Goal: Information Seeking & Learning: Learn about a topic

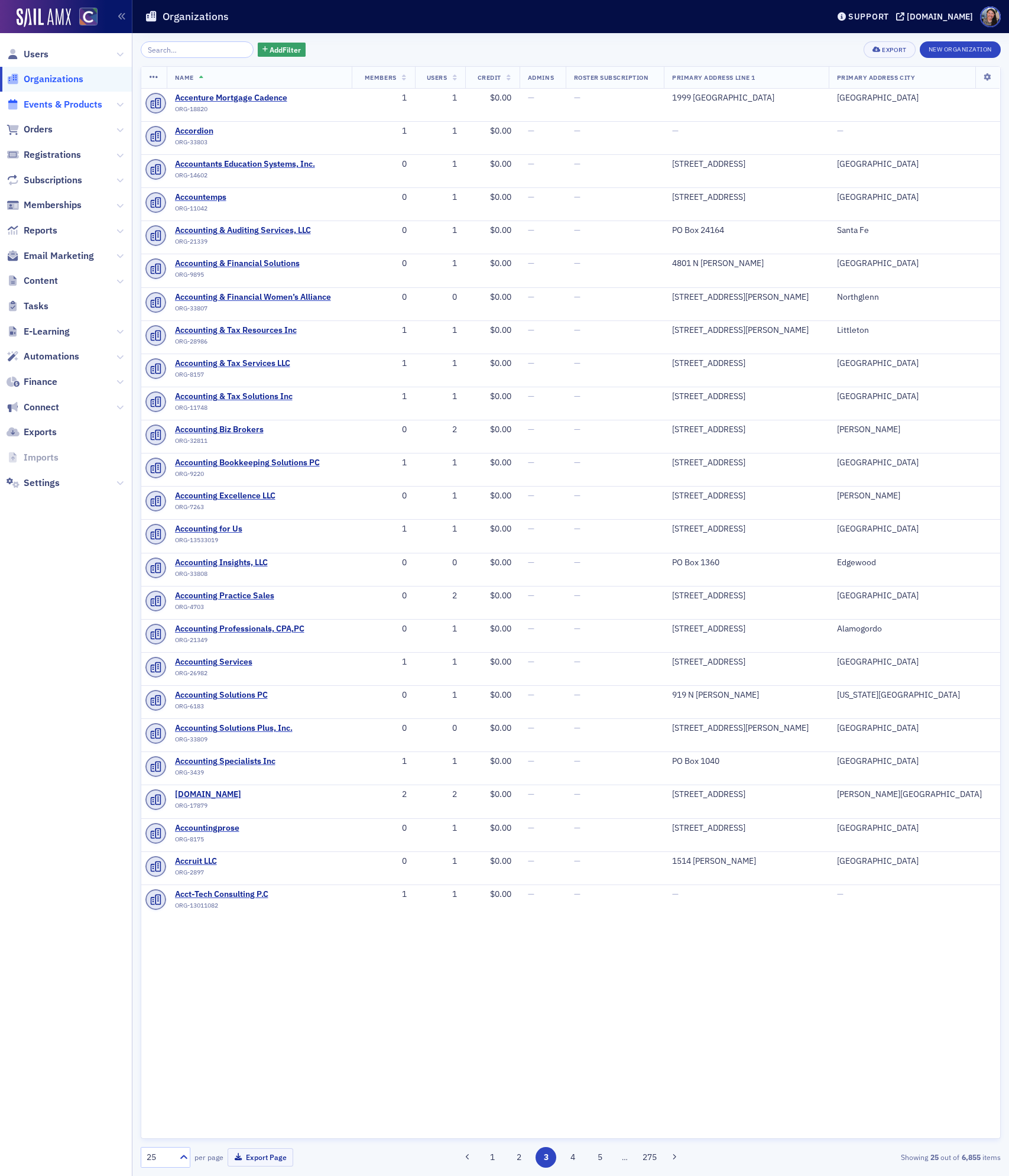
click at [60, 105] on span "Events & Products" at bounding box center [63, 105] width 79 height 13
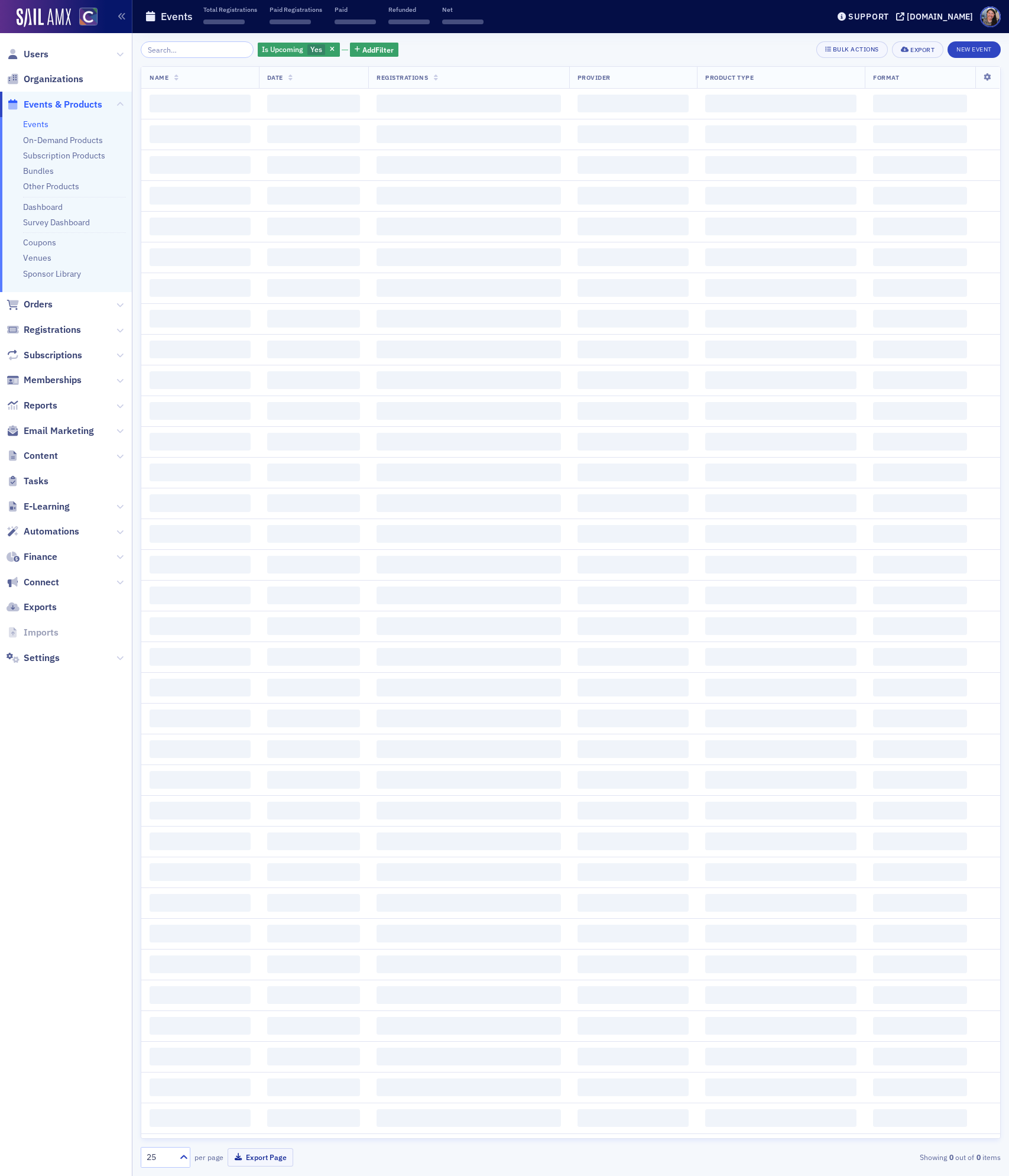
click at [202, 50] on input "search" at bounding box center [197, 50] width 113 height 17
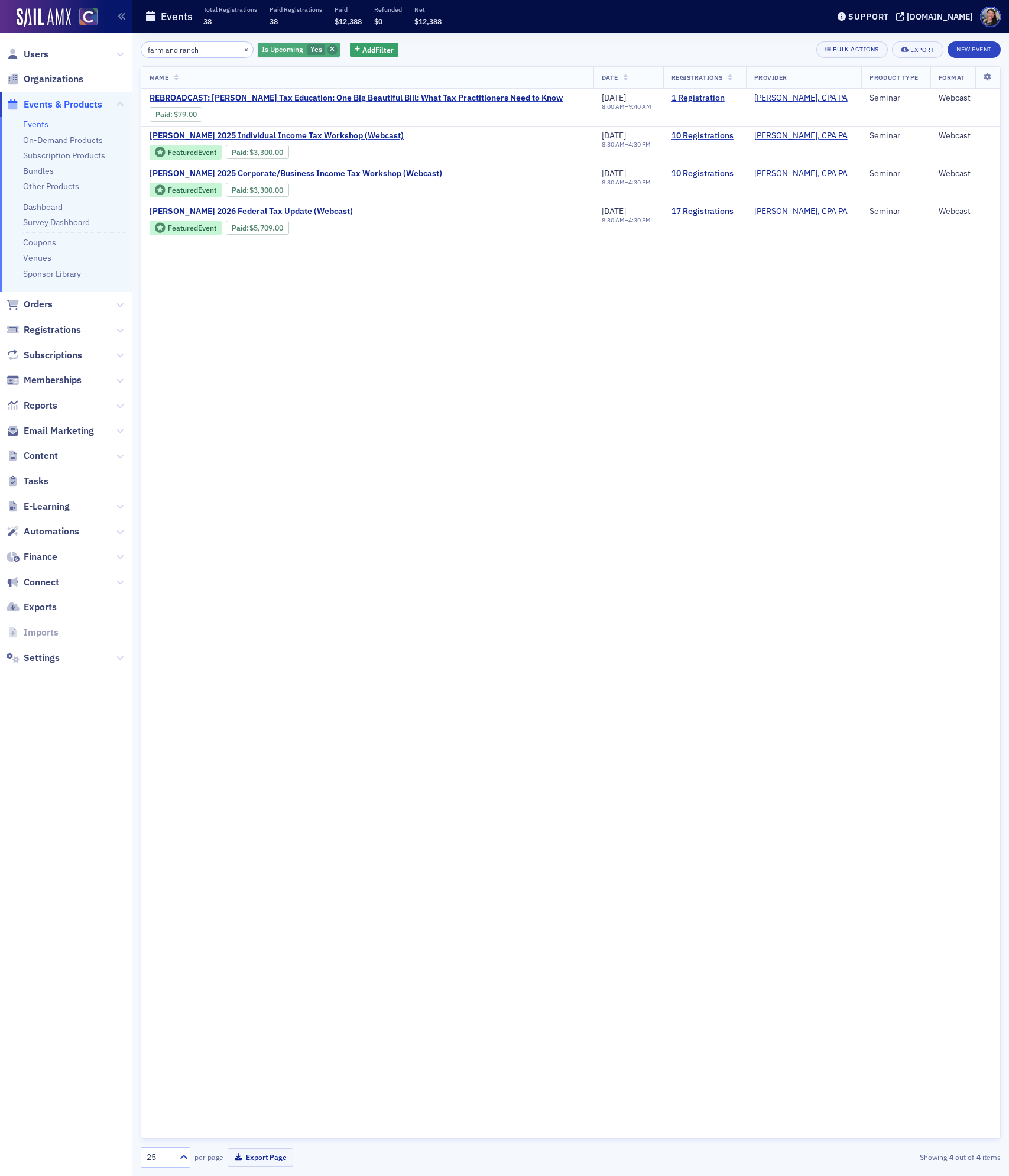
type input "farm and ranch"
click at [330, 47] on icon "button" at bounding box center [333, 50] width 5 height 7
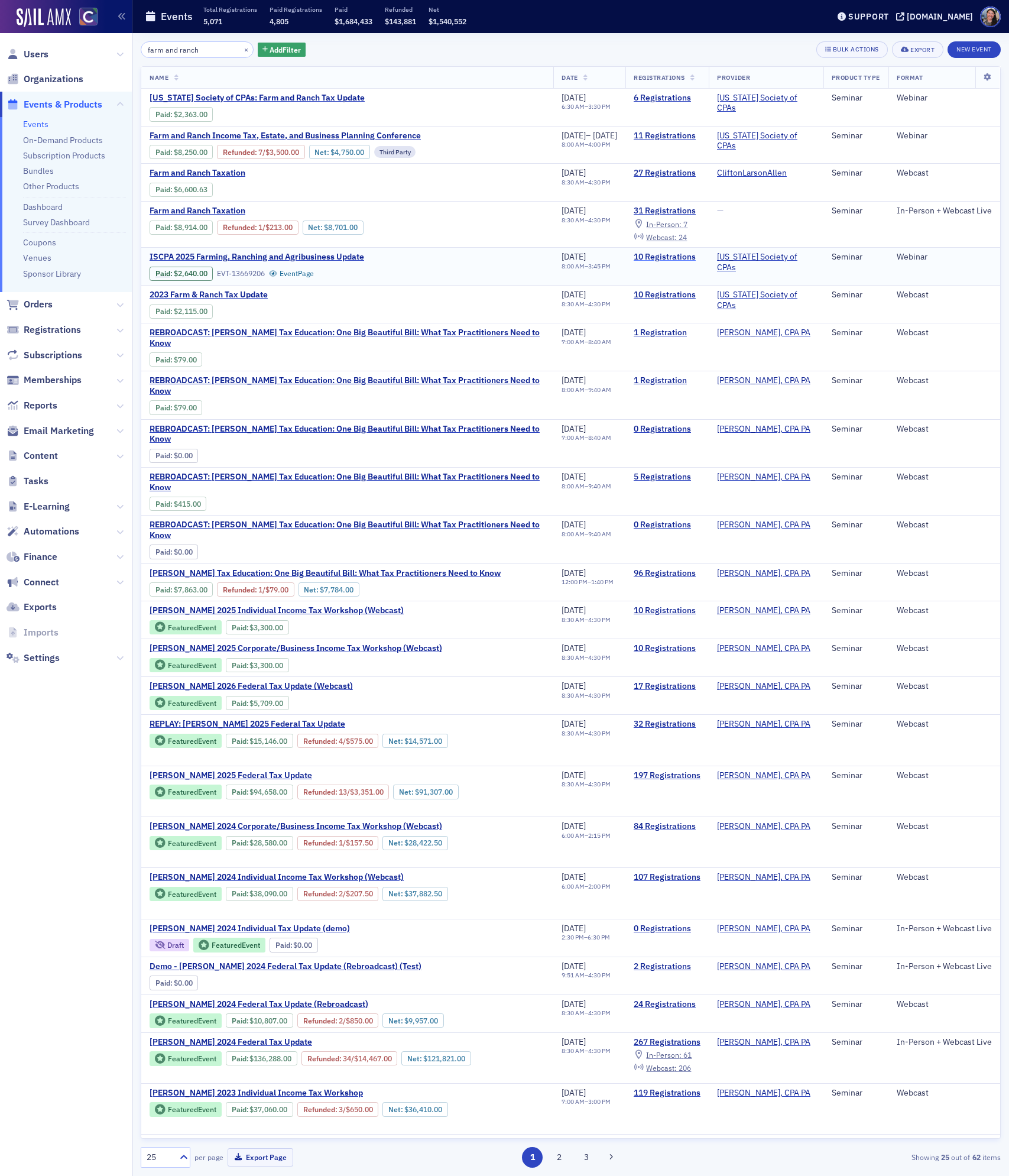
click at [665, 260] on link "10 Registrations" at bounding box center [667, 257] width 67 height 11
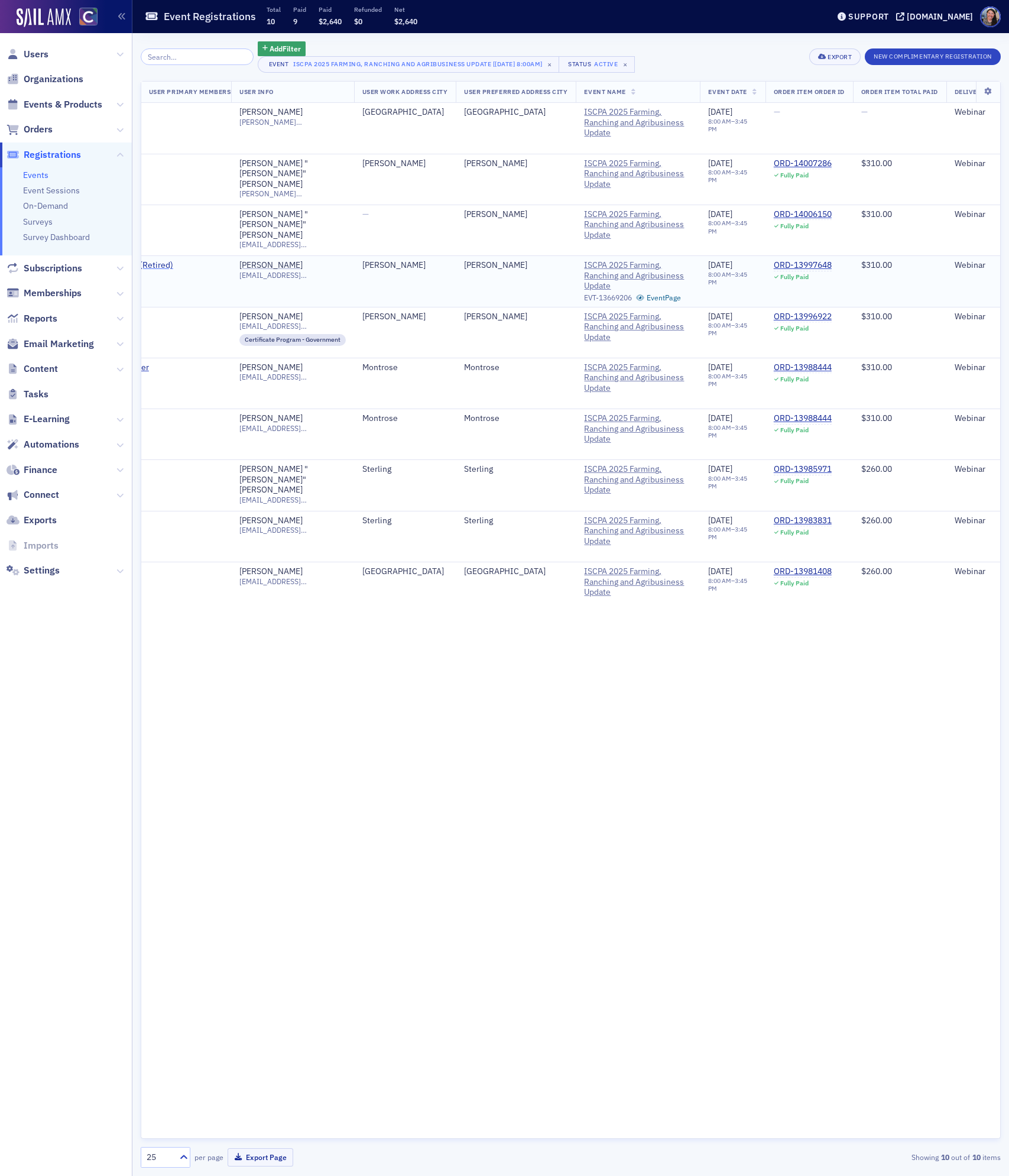
scroll to position [0, 916]
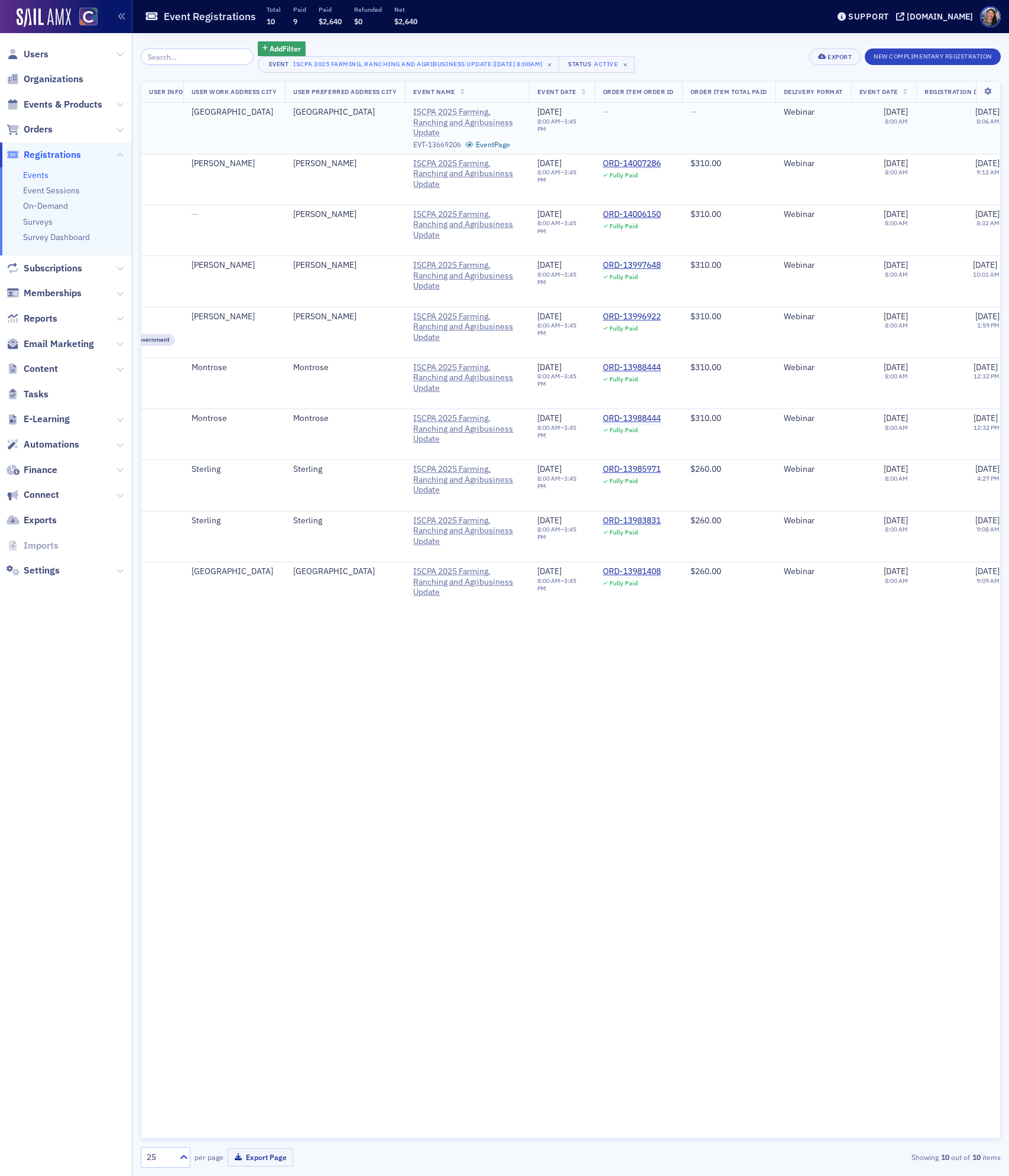
click at [519, 119] on span "ISCPA 2025 Farming, Ranching and Agribusiness Update" at bounding box center [467, 122] width 107 height 31
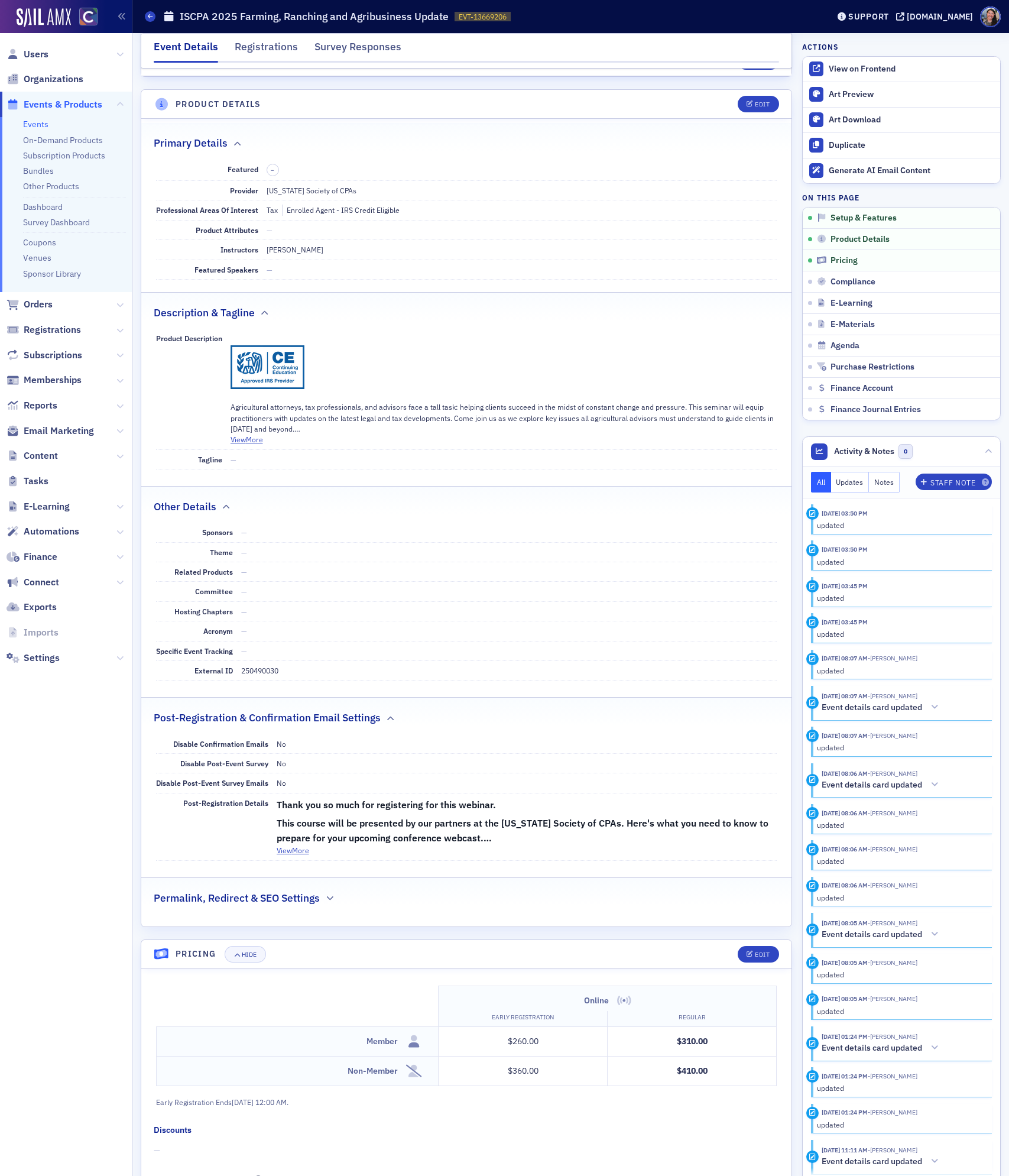
scroll to position [343, 0]
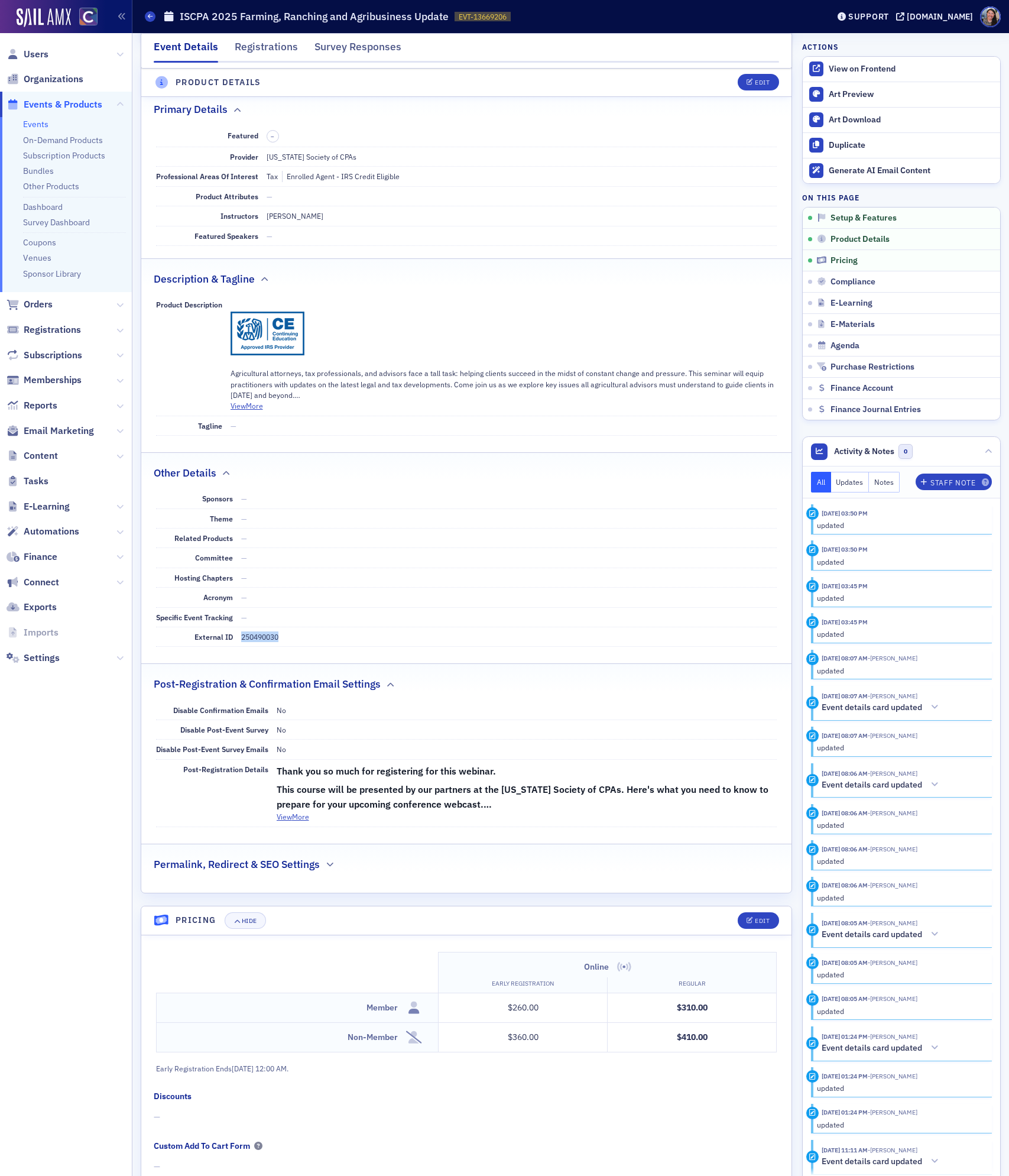
drag, startPoint x: 288, startPoint y: 647, endPoint x: 244, endPoint y: 650, distance: 44.1
click at [244, 646] on dd "250490030" at bounding box center [509, 637] width 536 height 19
copy dd "250490030"
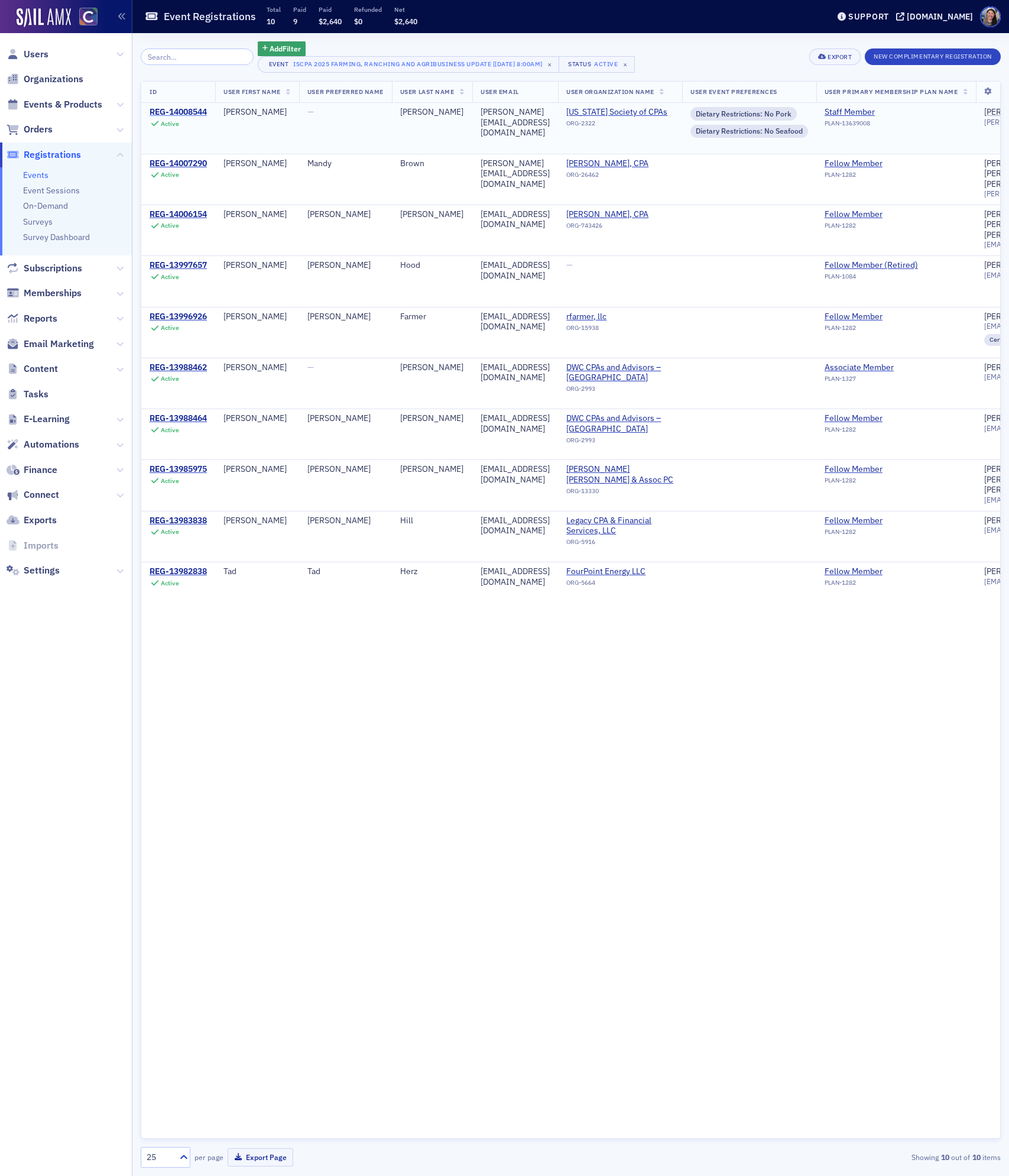
click at [166, 112] on div "REG-14008544" at bounding box center [179, 112] width 57 height 11
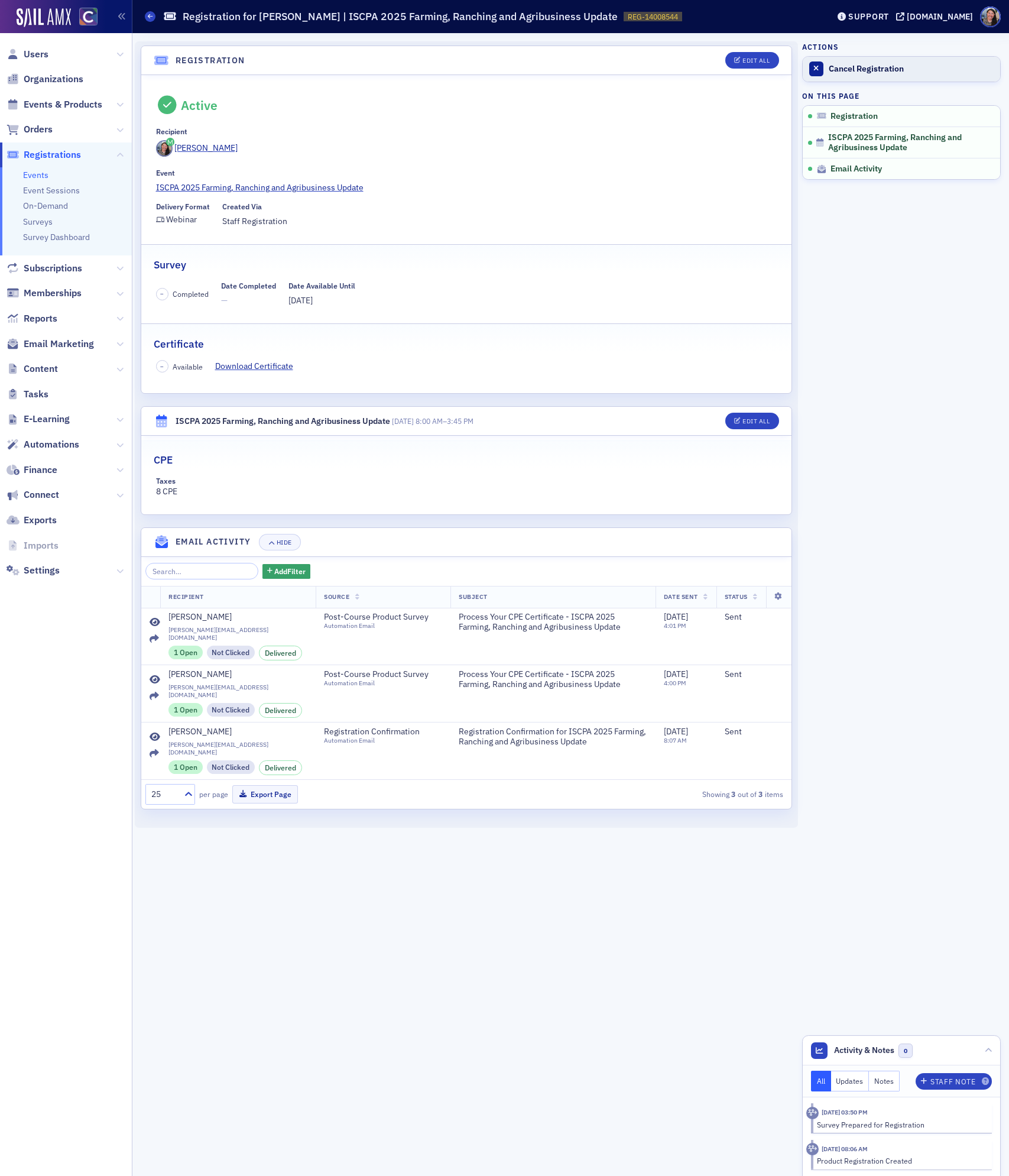
click at [865, 65] on div "Cancel Registration" at bounding box center [911, 69] width 165 height 11
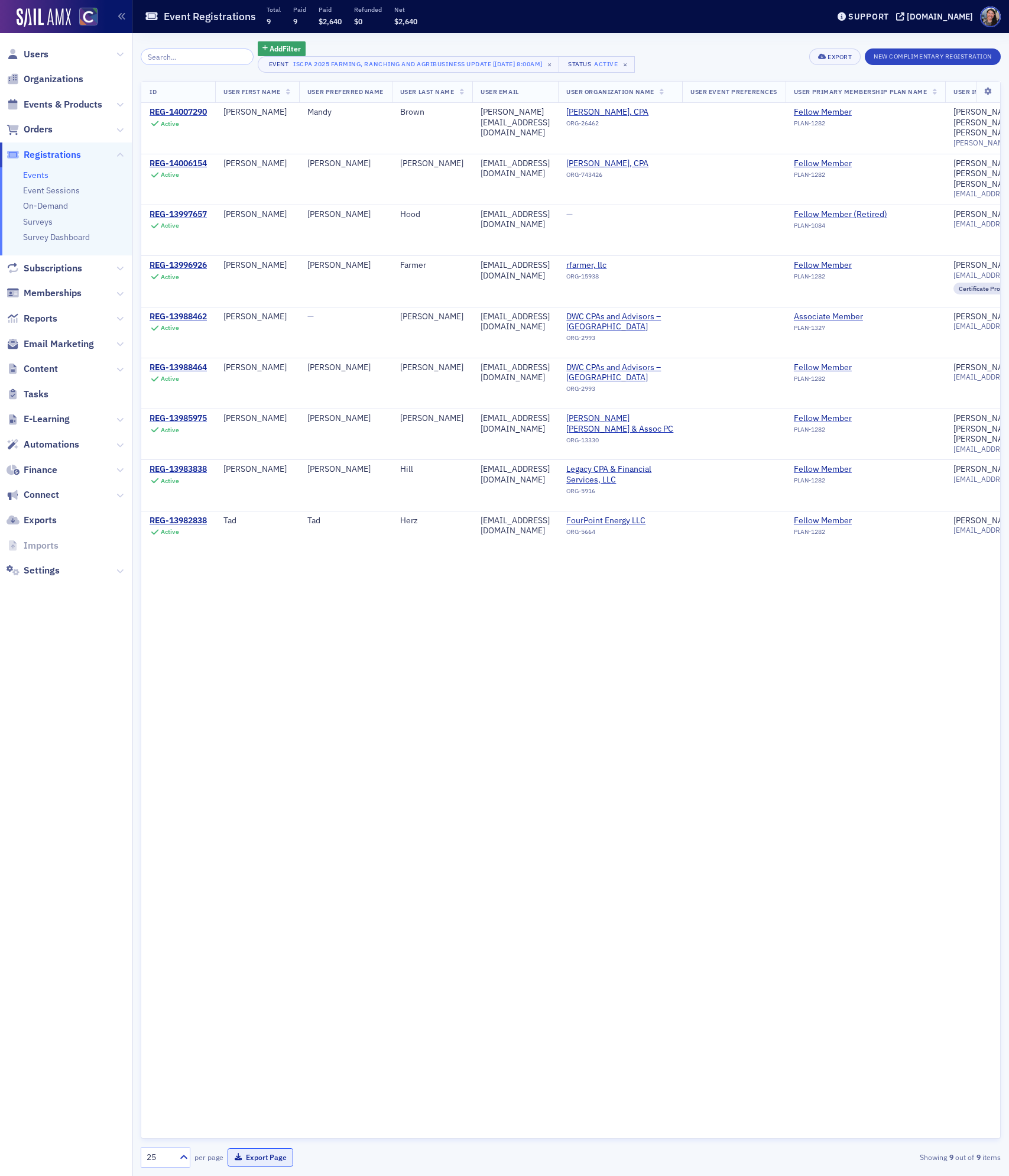
click at [270, 1150] on button "Export Page" at bounding box center [260, 1157] width 66 height 19
click at [73, 102] on span "Events & Products" at bounding box center [63, 105] width 79 height 13
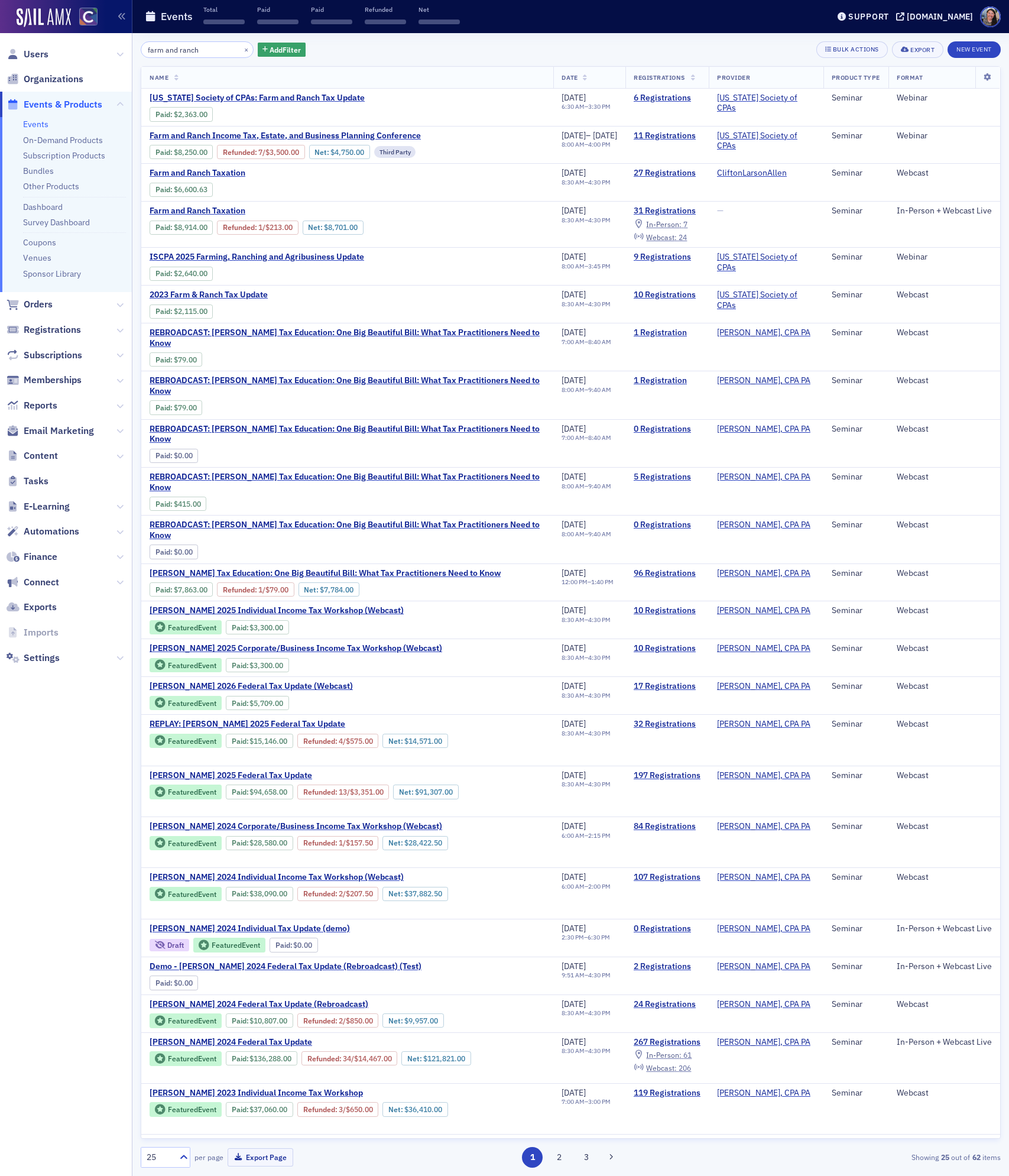
drag, startPoint x: 214, startPoint y: 53, endPoint x: -1, endPoint y: -16, distance: 225.8
click at [0, 0] on html "Users Organizations Events & Products Events On-Demand Products Subscription Pr…" at bounding box center [504, 588] width 1009 height 1176
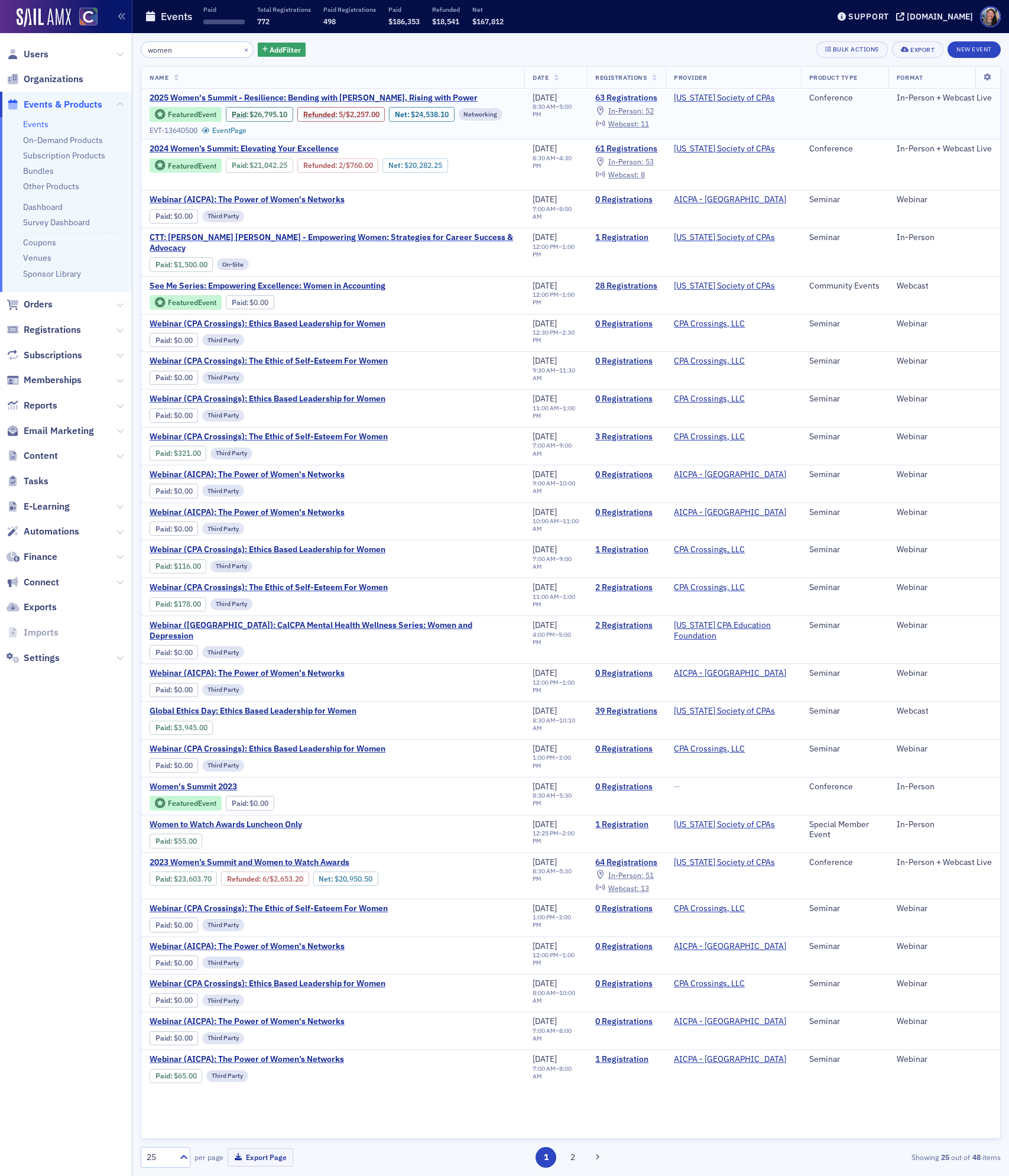
type input "women"
click at [634, 97] on link "63 Registrations" at bounding box center [626, 98] width 62 height 11
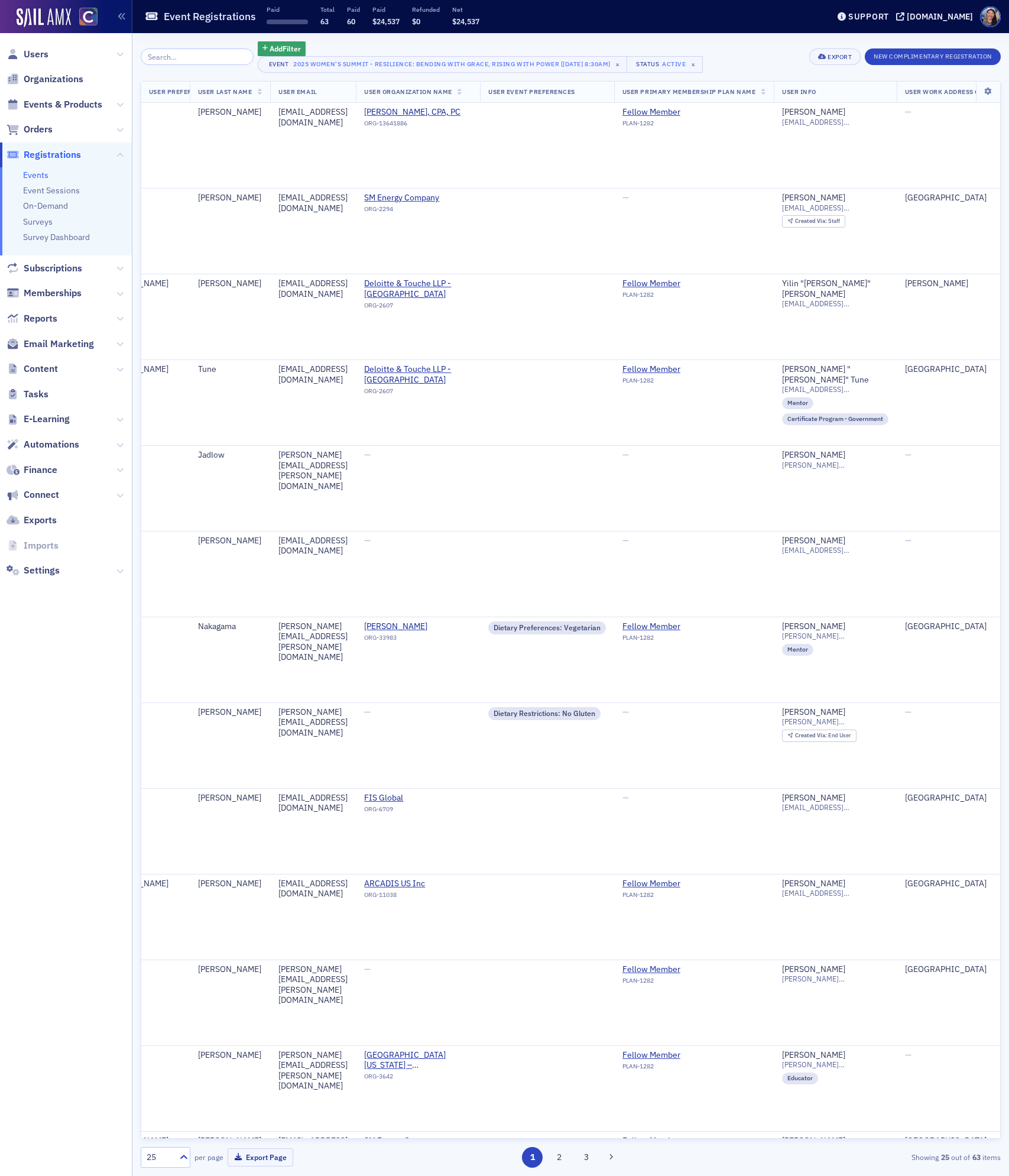
scroll to position [0, 195]
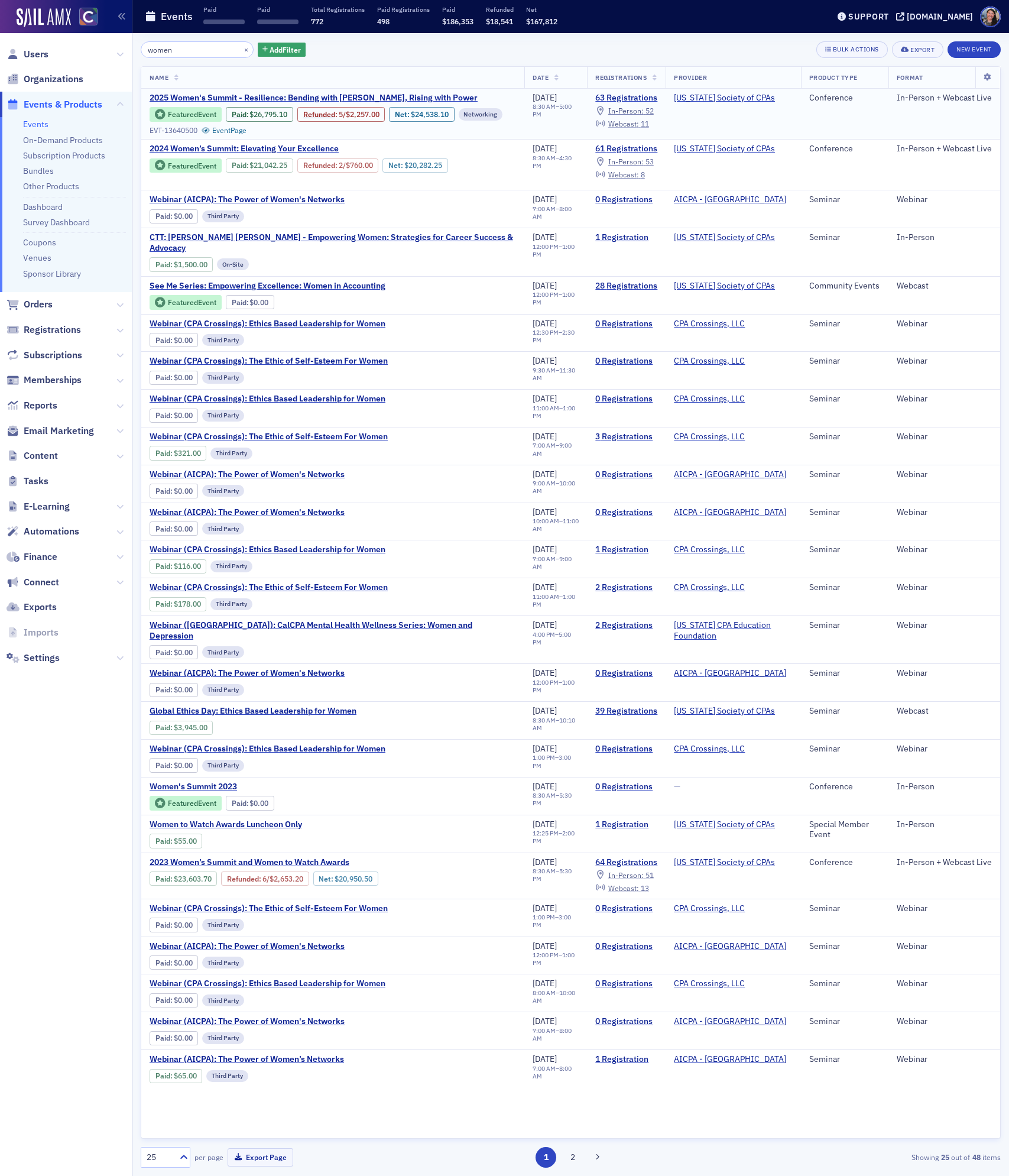
click at [639, 121] on span "Webcast :" at bounding box center [623, 124] width 30 height 10
click at [263, 93] on span "2025 Women's Summit - Resilience: Bending with Grace, Rising with Power" at bounding box center [314, 98] width 328 height 11
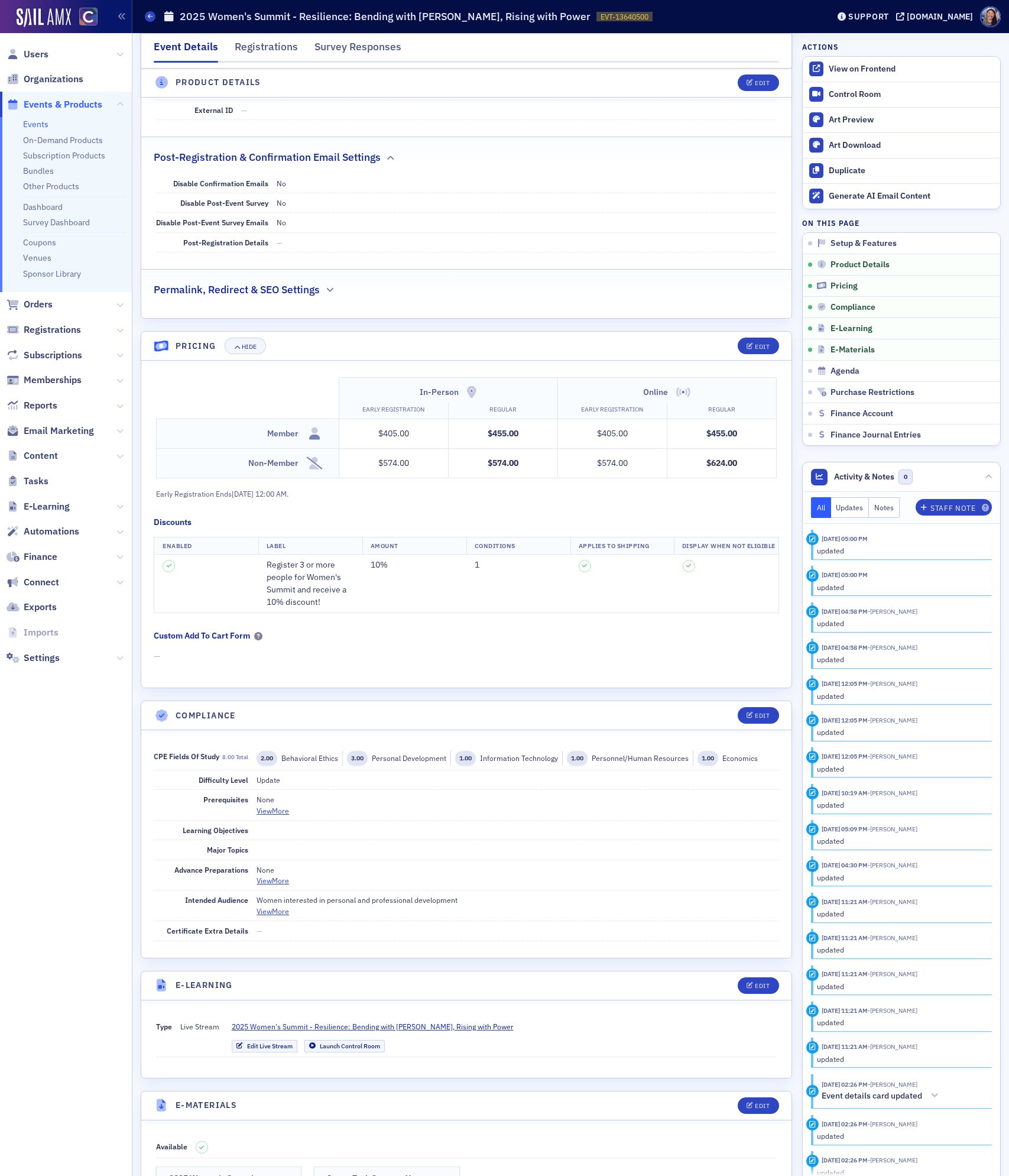
scroll to position [768, 0]
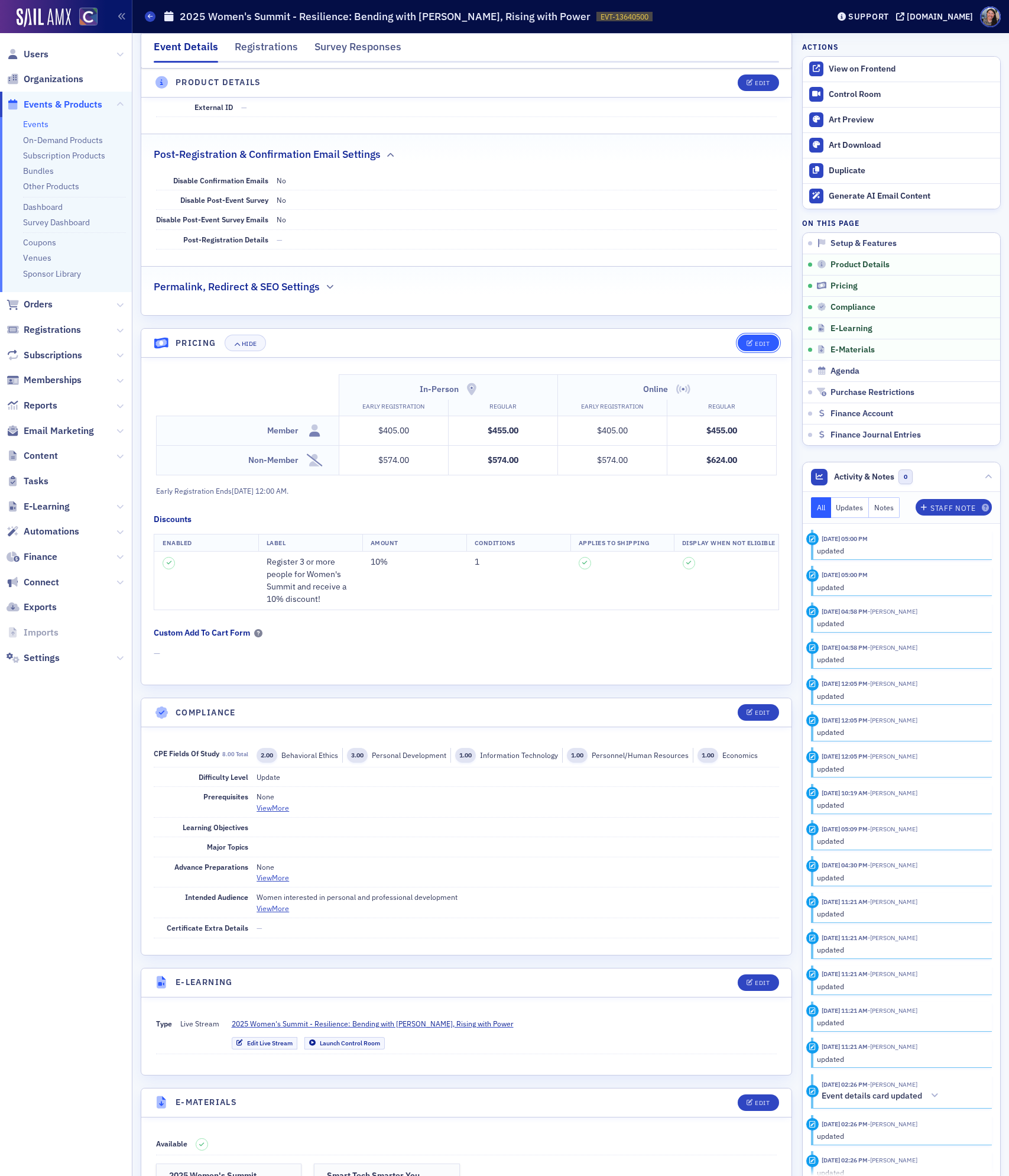
click at [758, 347] on div "Edit" at bounding box center [762, 343] width 15 height 7
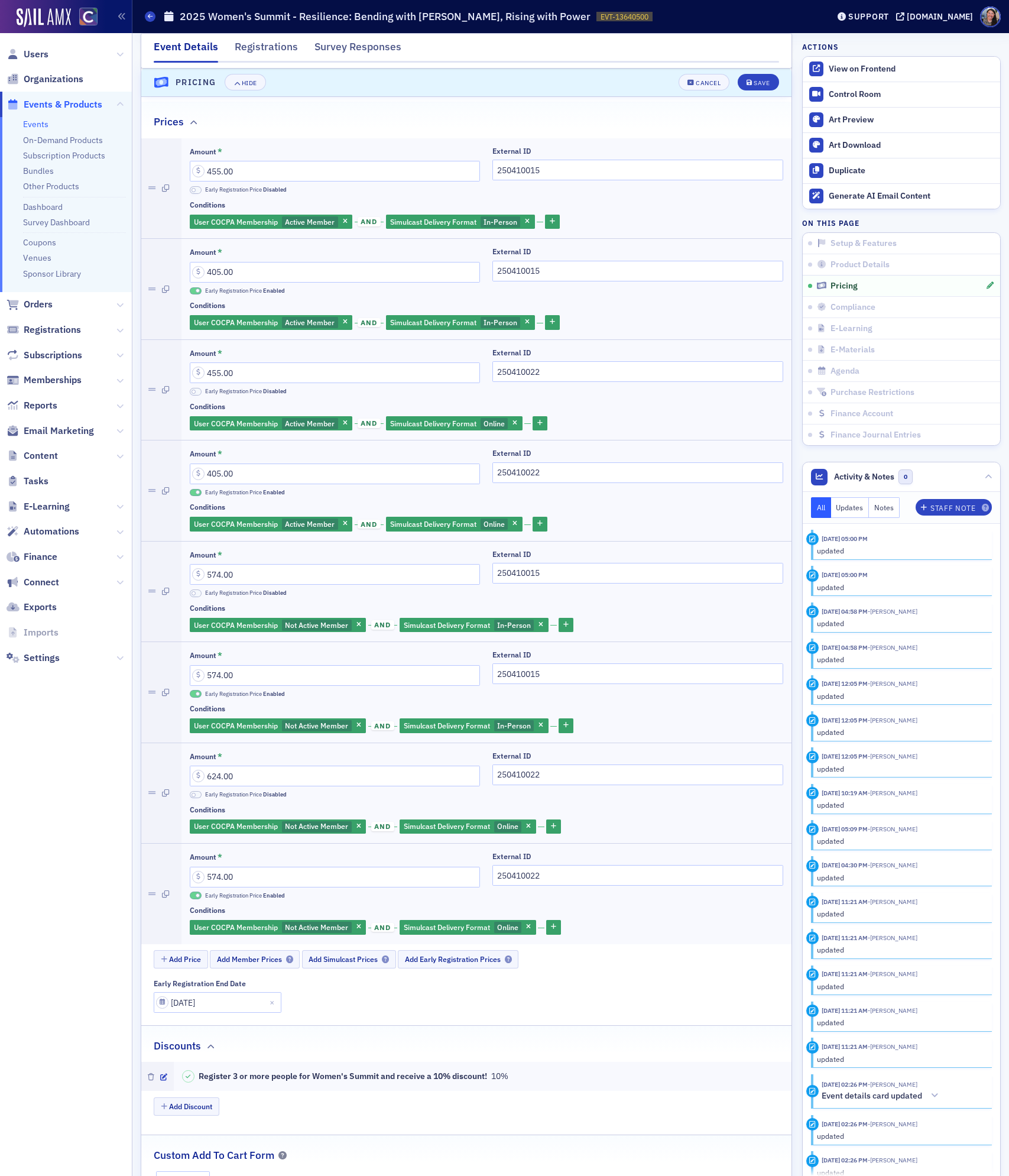
scroll to position [1038, 0]
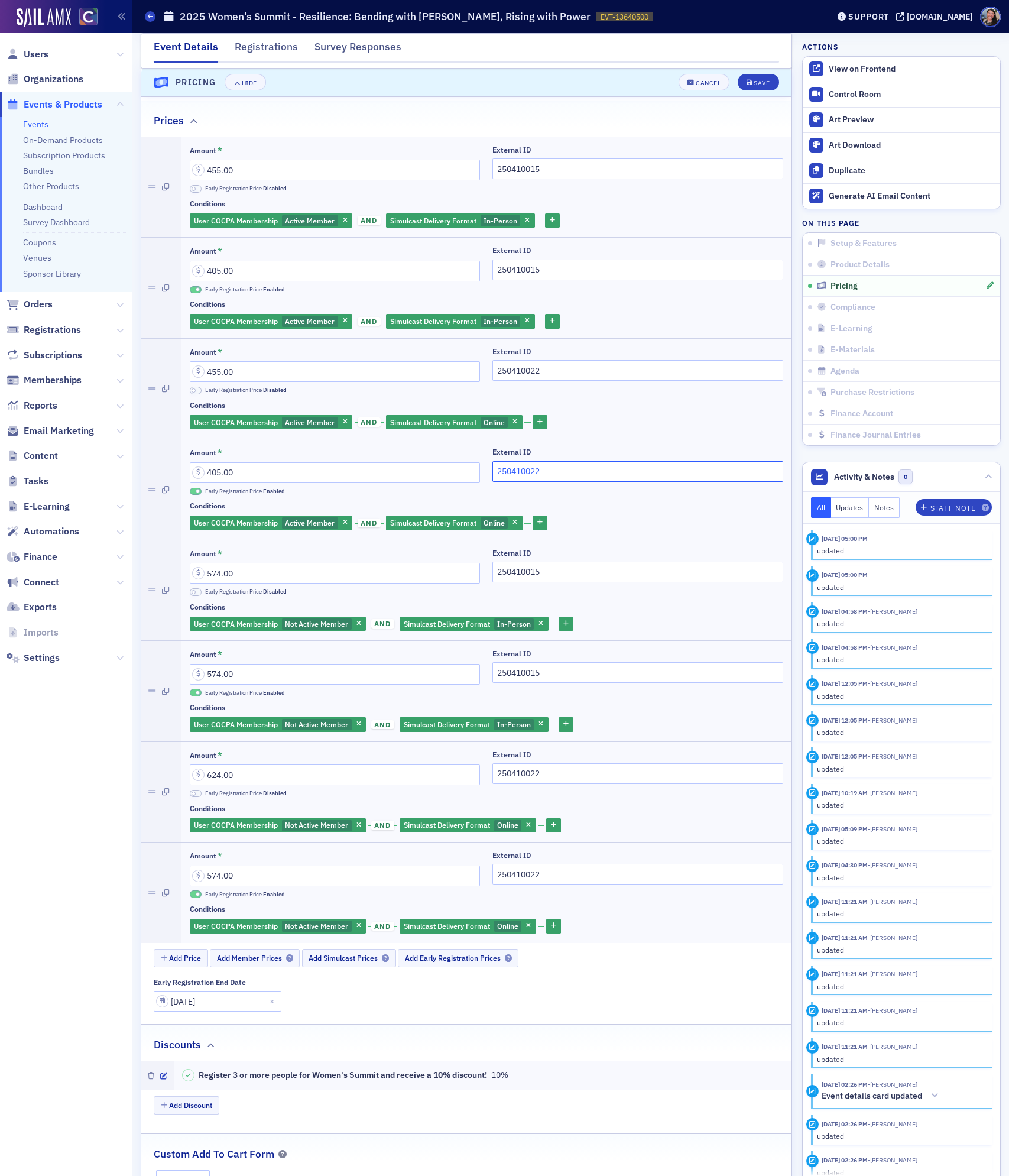
click at [620, 481] on input "250410022" at bounding box center [638, 471] width 290 height 21
